Goal: Navigation & Orientation: Understand site structure

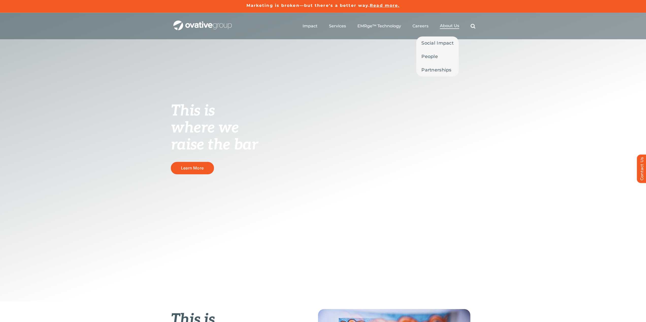
click at [447, 26] on span "About Us" at bounding box center [449, 25] width 19 height 5
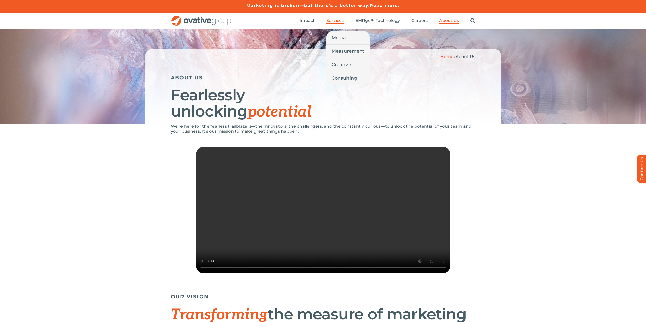
click at [334, 20] on span "Services" at bounding box center [335, 20] width 18 height 5
click at [147, 87] on div "Home » About Us ABOUT US Fearlessly unlocking potential" at bounding box center [322, 86] width 355 height 75
click at [343, 38] on span "Media" at bounding box center [338, 37] width 14 height 7
click at [337, 39] on span "Media" at bounding box center [338, 37] width 14 height 7
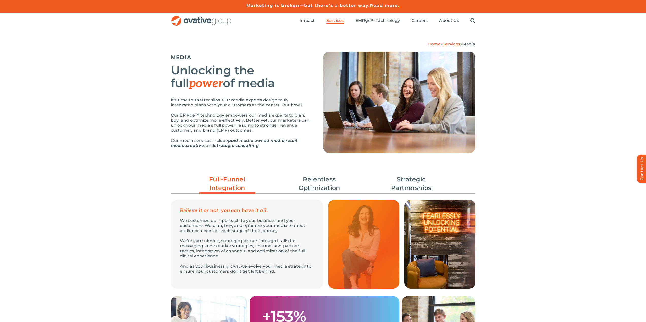
click at [529, 72] on div "Home » Services » Media MEDIA Unlocking the full power of media It's time to sh…" at bounding box center [323, 99] width 646 height 140
